Goal: Find specific page/section: Find specific page/section

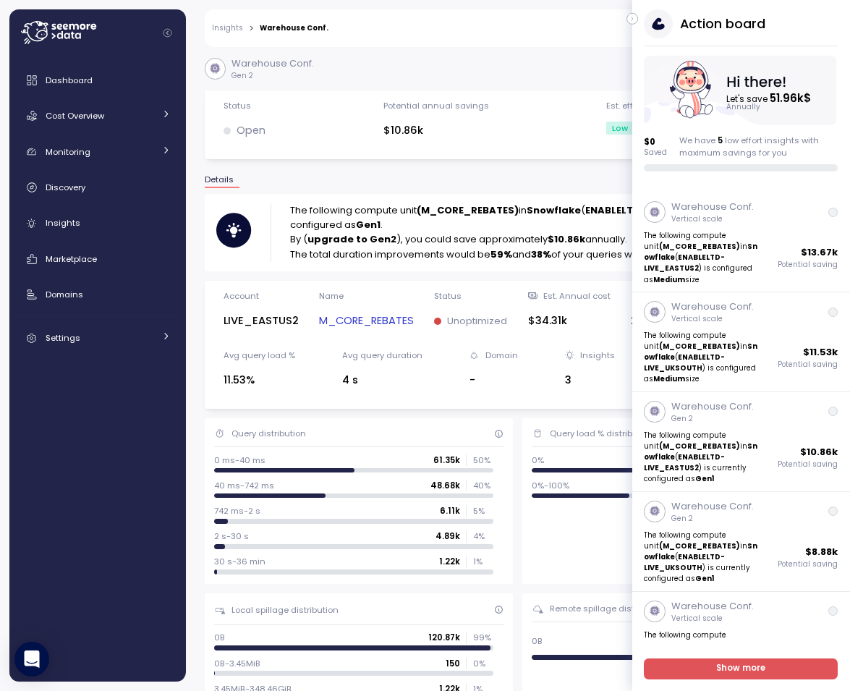
click at [628, 16] on button "button" at bounding box center [633, 19] width 12 height 12
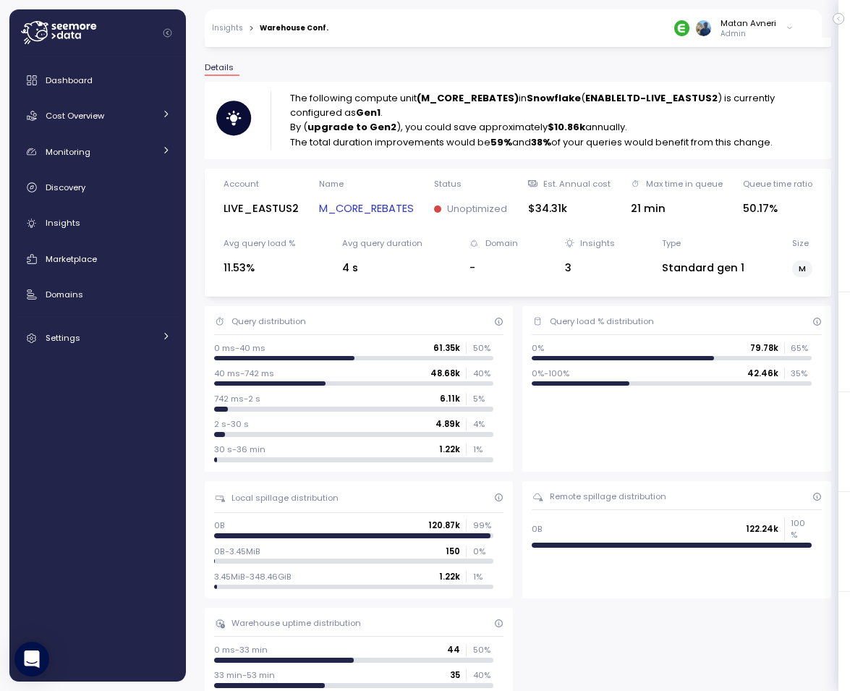
scroll to position [158, 0]
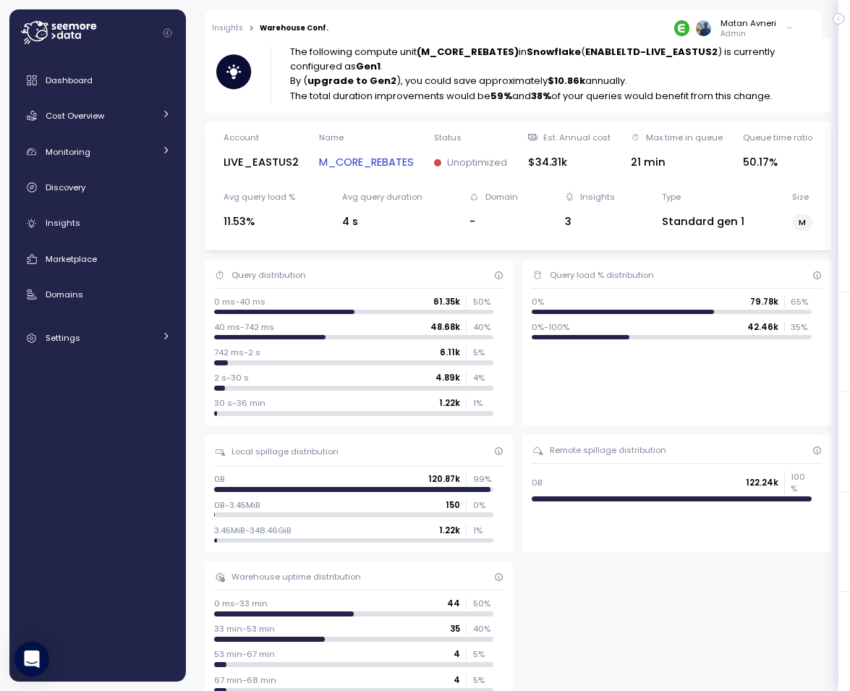
click at [365, 168] on link "M_CORE_REBATES" at bounding box center [366, 162] width 95 height 17
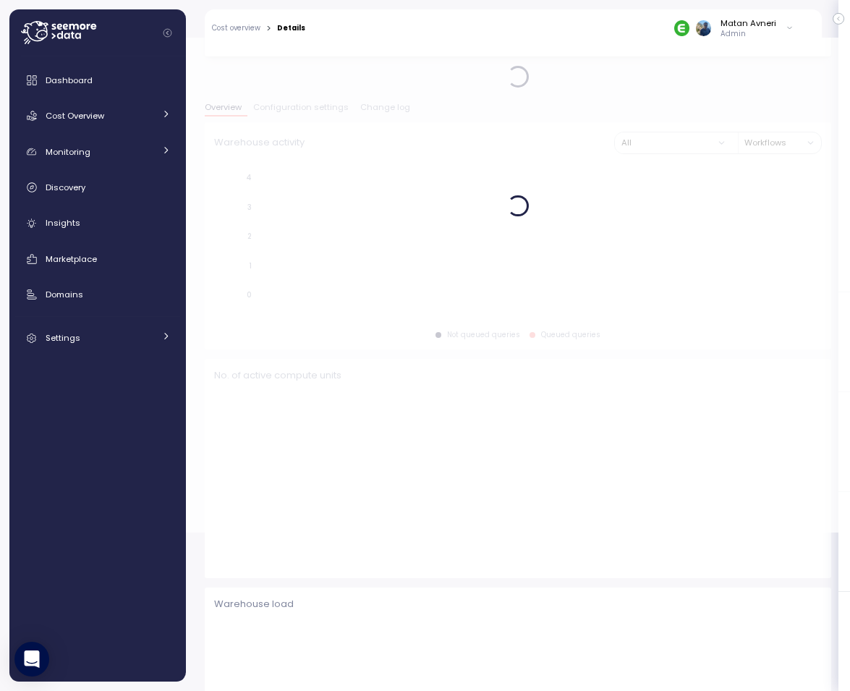
scroll to position [159, 0]
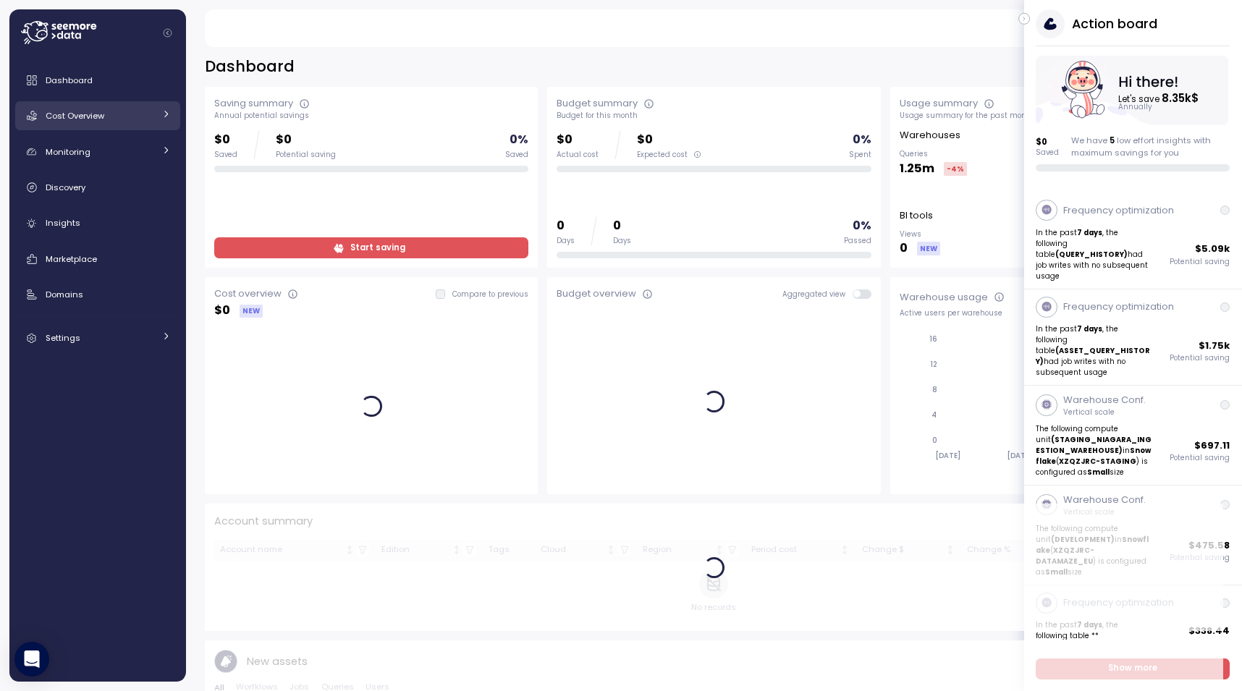
click at [134, 106] on link "Cost Overview" at bounding box center [97, 115] width 165 height 29
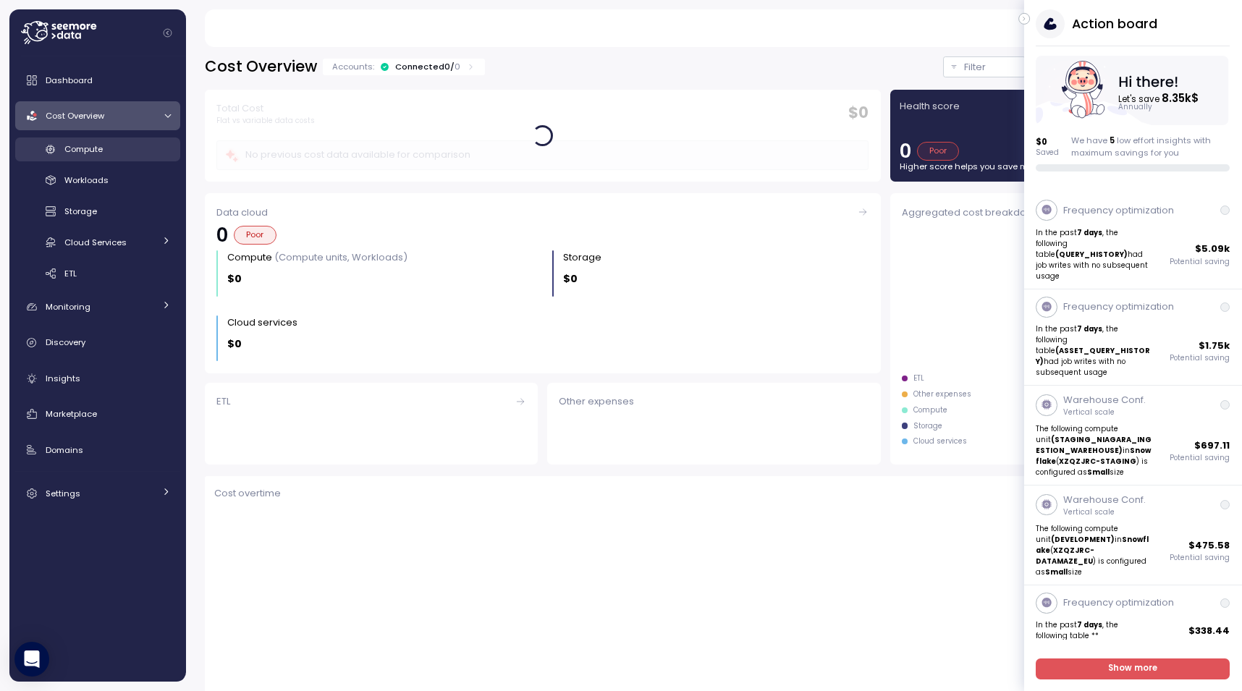
click at [112, 153] on div "Compute" at bounding box center [117, 149] width 106 height 14
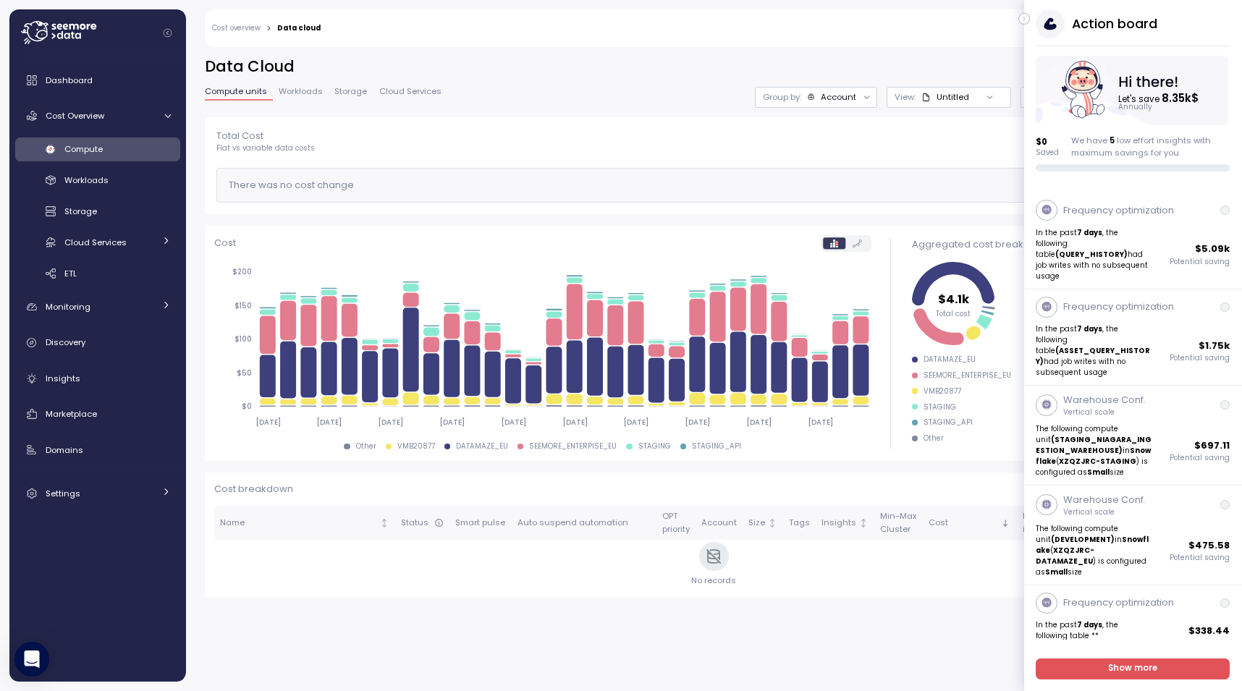
click at [1025, 14] on icon "button" at bounding box center [1024, 18] width 7 height 17
